Goal: Task Accomplishment & Management: Use online tool/utility

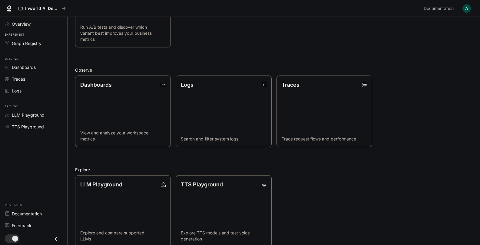
scroll to position [130, 0]
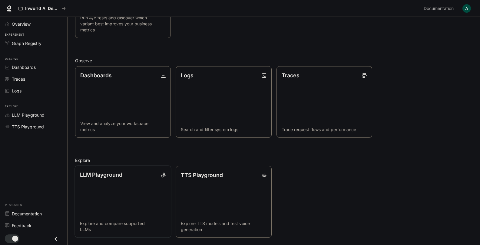
click at [149, 218] on link "LLM Playground Explore and compare supported LLMs" at bounding box center [122, 202] width 97 height 73
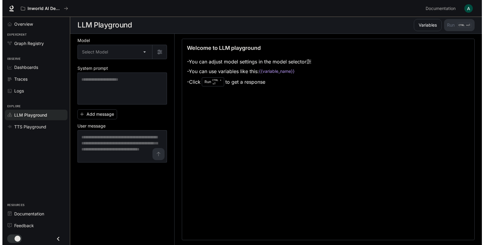
scroll to position [0, 0]
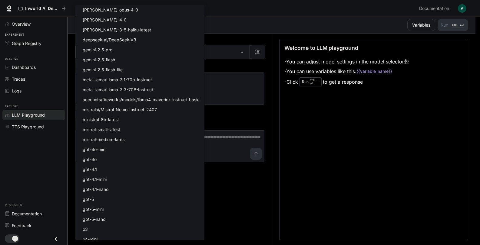
click at [231, 53] on body "Skip to main content Inworld AI Demos Documentation Documentation Portal Overvi…" at bounding box center [240, 123] width 480 height 246
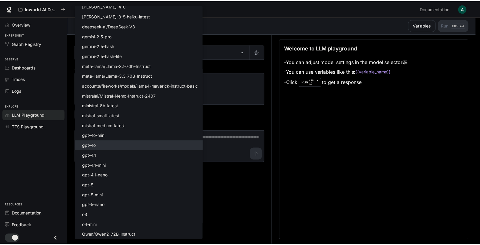
scroll to position [0, 0]
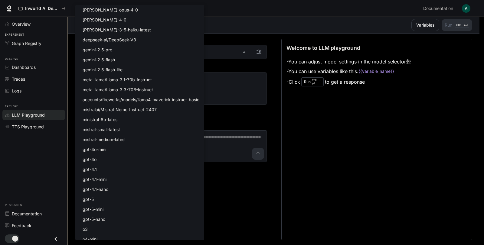
click at [41, 154] on div at bounding box center [242, 122] width 484 height 245
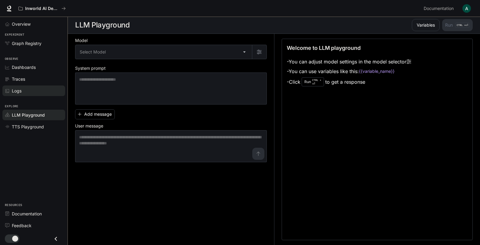
click at [38, 96] on link "Logs" at bounding box center [33, 91] width 63 height 11
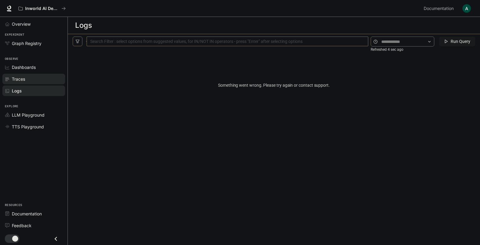
click at [31, 82] on div "Traces" at bounding box center [37, 79] width 51 height 6
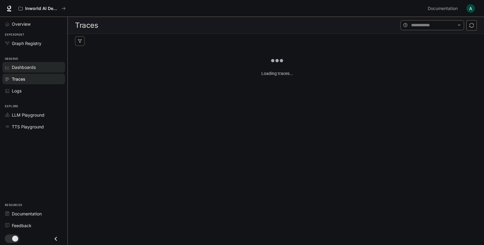
click at [31, 70] on span "Dashboards" at bounding box center [24, 67] width 24 height 6
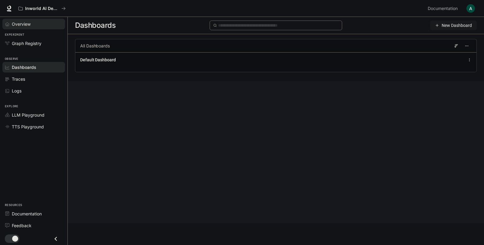
click at [36, 24] on div "Overview" at bounding box center [37, 24] width 51 height 6
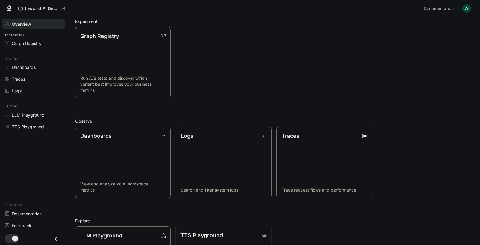
scroll to position [130, 0]
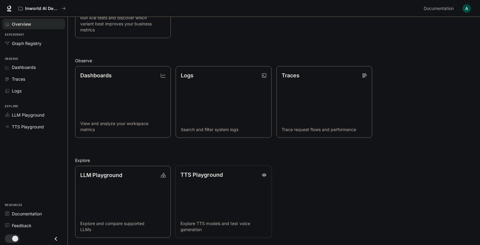
click at [230, 221] on p "Explore TTS models and test voice generation" at bounding box center [223, 227] width 86 height 12
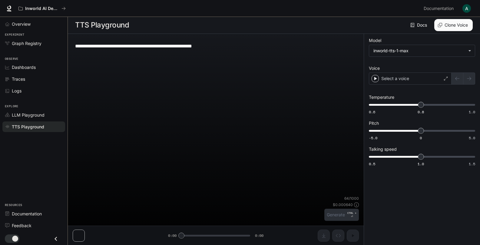
scroll to position [0, 0]
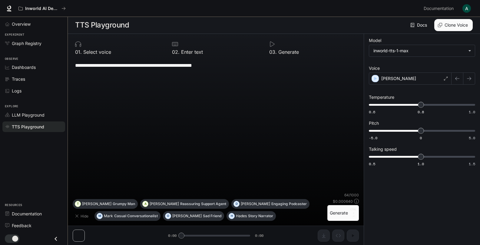
click at [442, 25] on button "Clone Voice" at bounding box center [453, 25] width 38 height 12
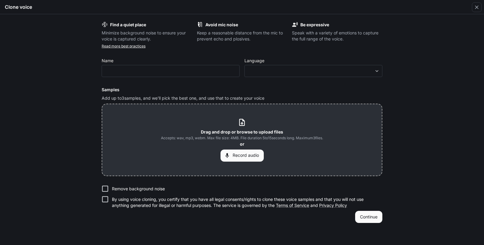
click at [130, 47] on link "Read more best practices" at bounding box center [124, 46] width 44 height 5
click at [236, 28] on div "Avoid mic noise Keep a reasonable distance from the mic to prevent echo and plo…" at bounding box center [242, 31] width 90 height 21
click at [479, 8] on icon "button" at bounding box center [477, 7] width 6 height 6
